Goal: Check status: Check status

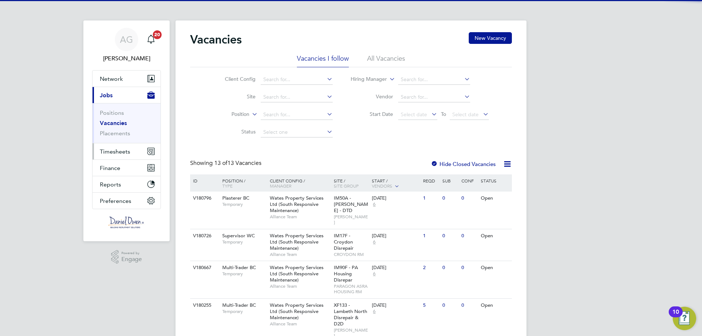
click at [130, 152] on button "Timesheets" at bounding box center [126, 151] width 68 height 16
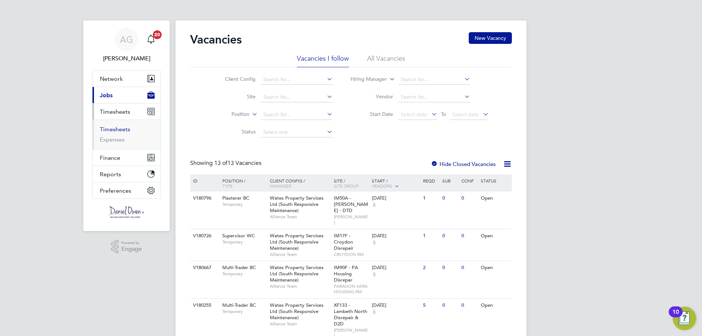
click at [127, 132] on link "Timesheets" at bounding box center [115, 129] width 30 height 7
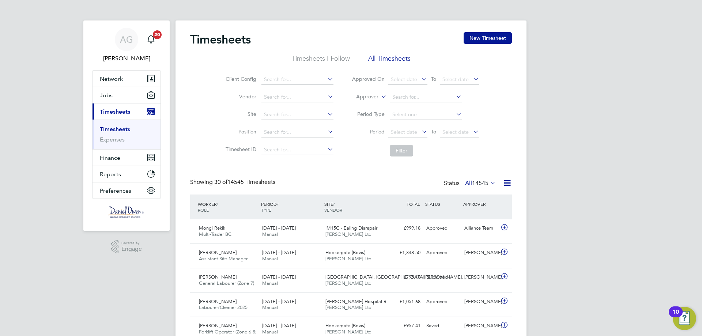
click at [474, 182] on span "14545" at bounding box center [480, 182] width 16 height 7
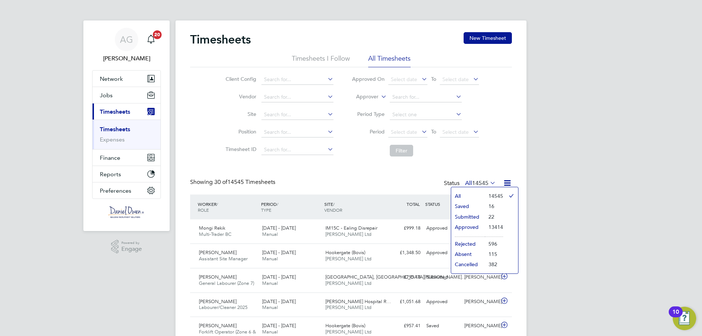
click at [480, 216] on li "Submitted" at bounding box center [468, 217] width 34 height 10
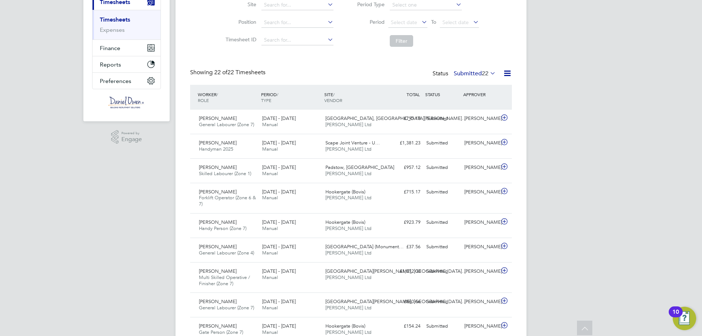
click at [475, 74] on label "Submitted 22" at bounding box center [475, 73] width 42 height 7
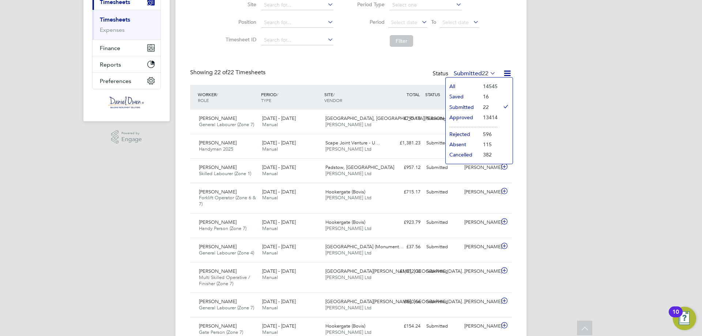
click at [467, 119] on li "Approved" at bounding box center [463, 117] width 34 height 10
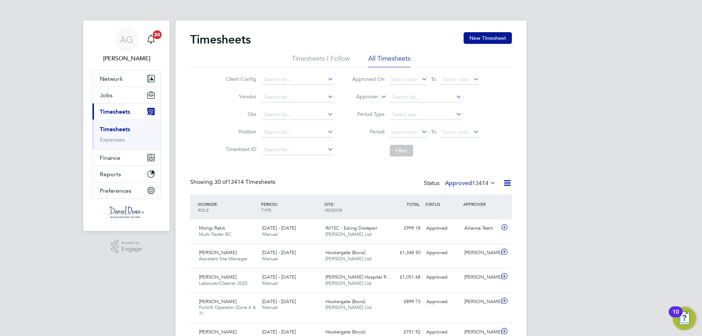
click at [370, 93] on li "Approver" at bounding box center [414, 97] width 145 height 18
click at [366, 99] on label "Approver" at bounding box center [361, 96] width 33 height 7
click at [366, 96] on label "Approver" at bounding box center [361, 96] width 33 height 7
click at [363, 104] on li "Worker" at bounding box center [360, 106] width 36 height 10
click at [402, 95] on input at bounding box center [426, 97] width 72 height 10
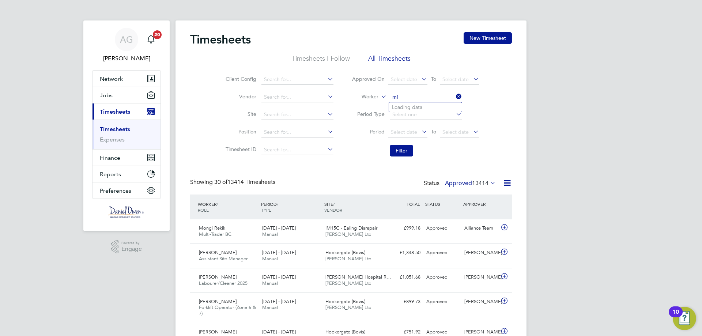
type input "m"
click at [412, 121] on li "[DATE] Akhayere" at bounding box center [425, 117] width 73 height 10
type input "[DATE] Akhayere"
click at [402, 152] on button "Filter" at bounding box center [401, 151] width 23 height 12
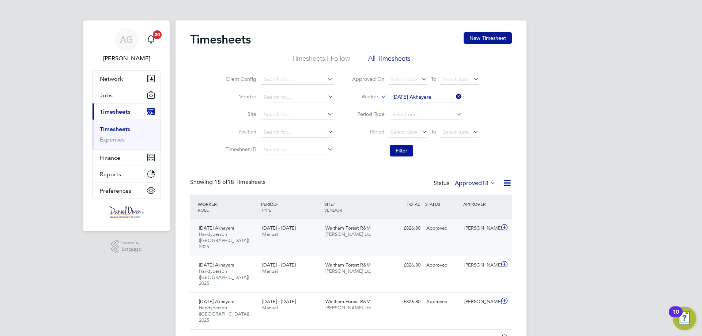
click at [381, 245] on div "[DATE] Akhayere Handyperson ([GEOGRAPHIC_DATA]) 2025 [DATE] - [DATE] [DATE] - […" at bounding box center [351, 237] width 322 height 37
